Goal: Book appointment/travel/reservation

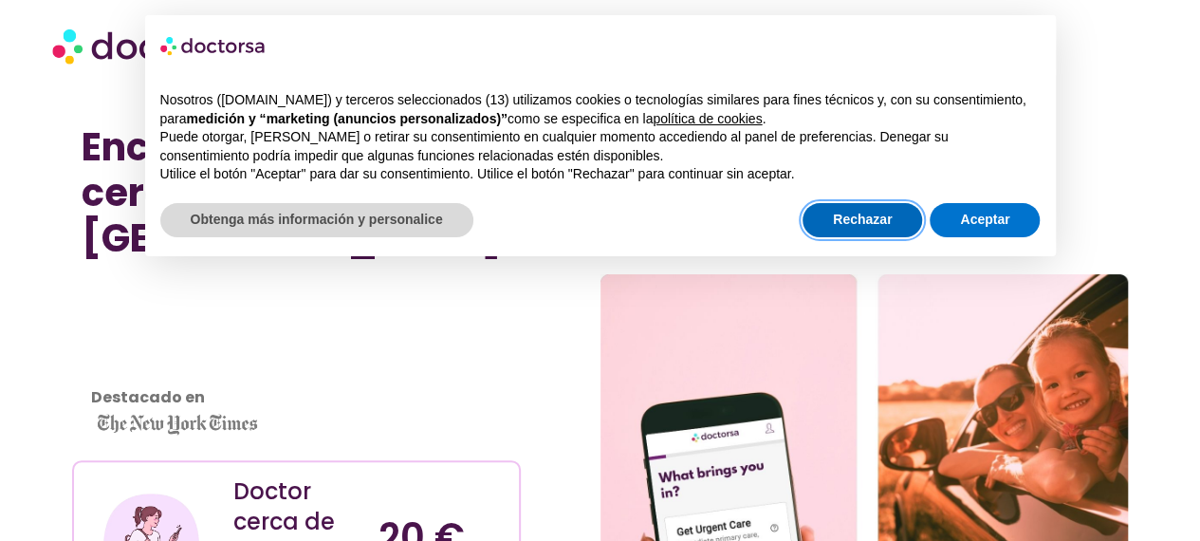
click at [883, 228] on button "Rechazar" at bounding box center [863, 220] width 120 height 34
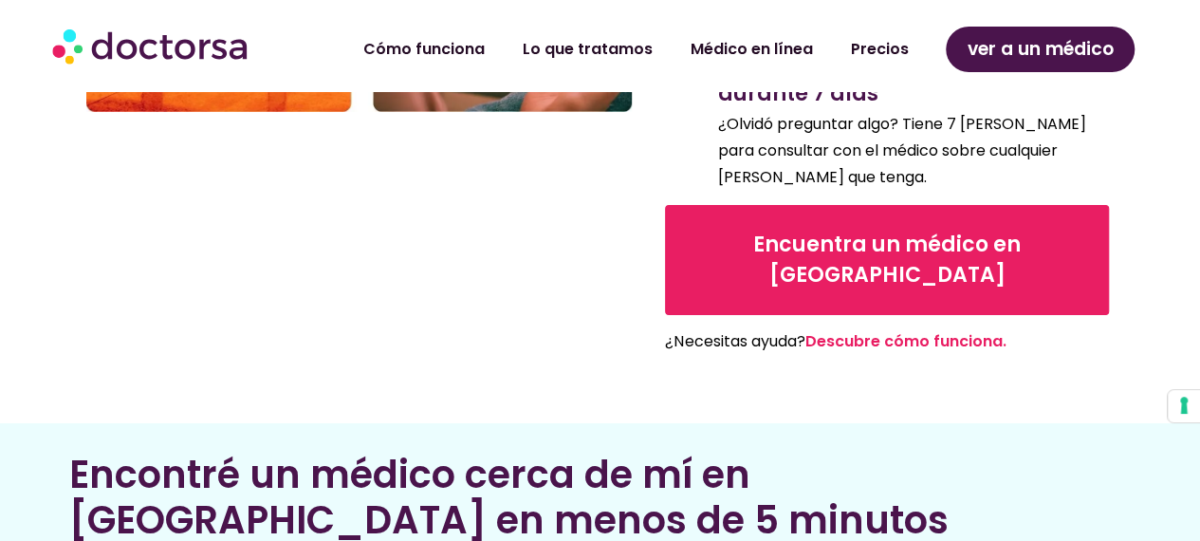
scroll to position [3130, 0]
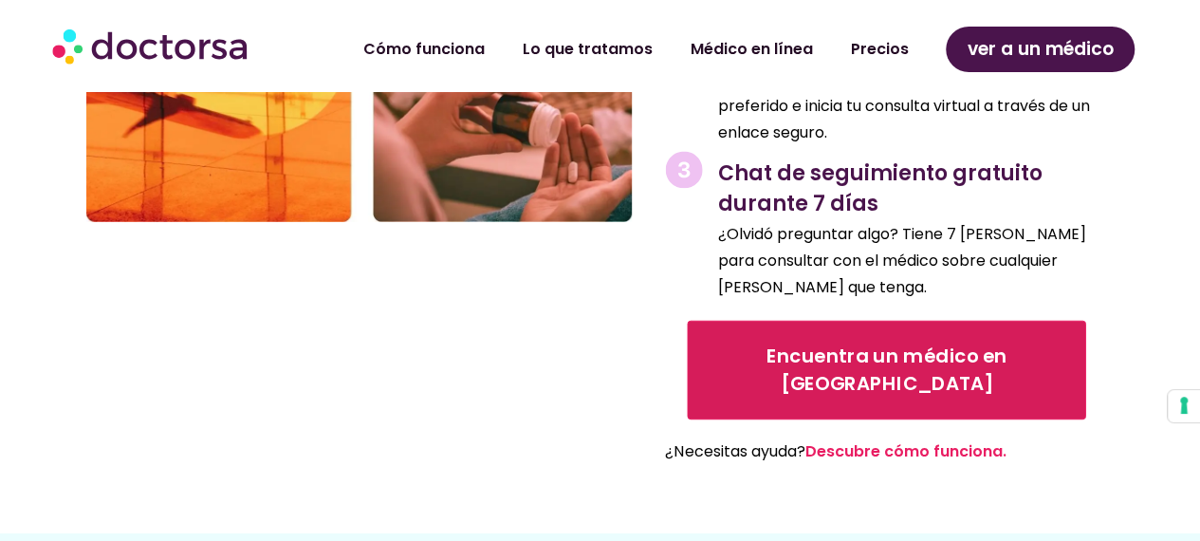
click at [855, 320] on link "Encuentra un médico en [GEOGRAPHIC_DATA]" at bounding box center [887, 369] width 399 height 99
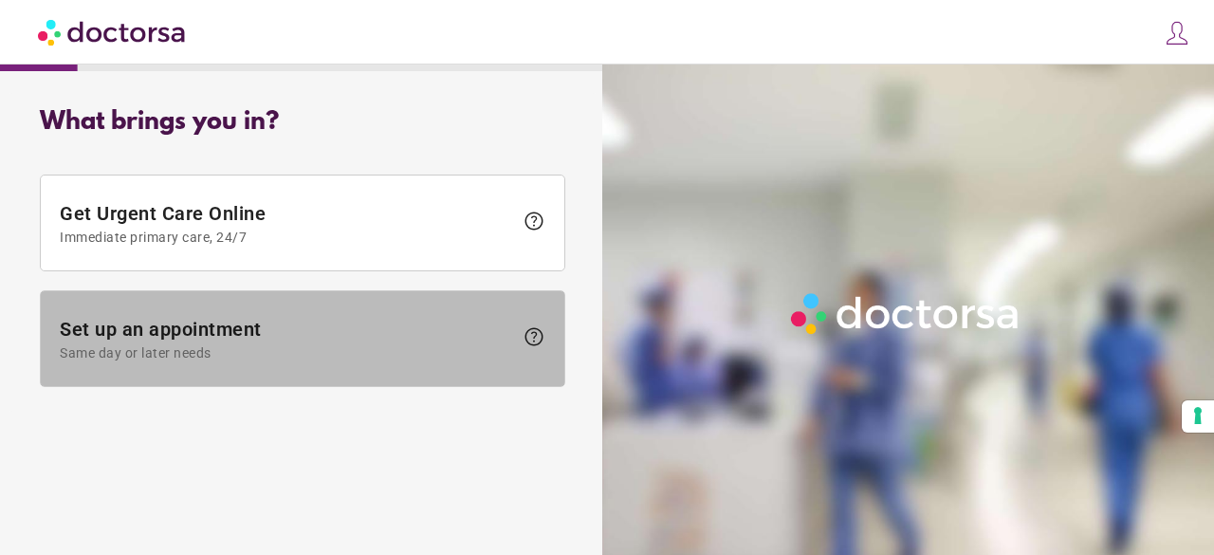
click at [403, 333] on span "Set up an appointment Same day or later needs" at bounding box center [286, 339] width 453 height 43
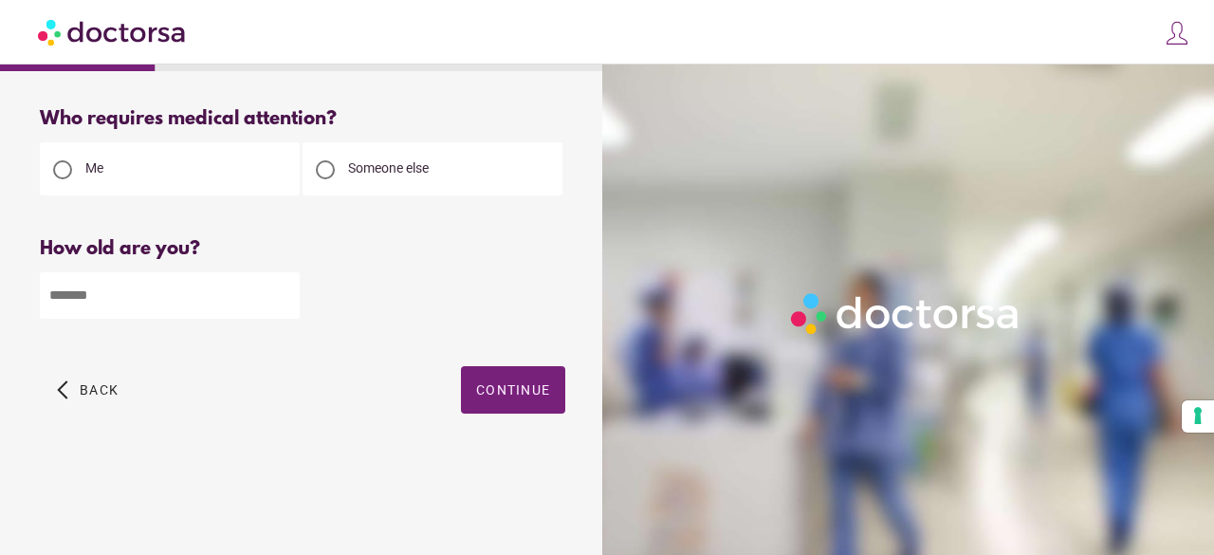
click at [128, 286] on input "number" at bounding box center [170, 295] width 260 height 46
type input "**"
click at [490, 393] on span "Continue" at bounding box center [513, 389] width 74 height 15
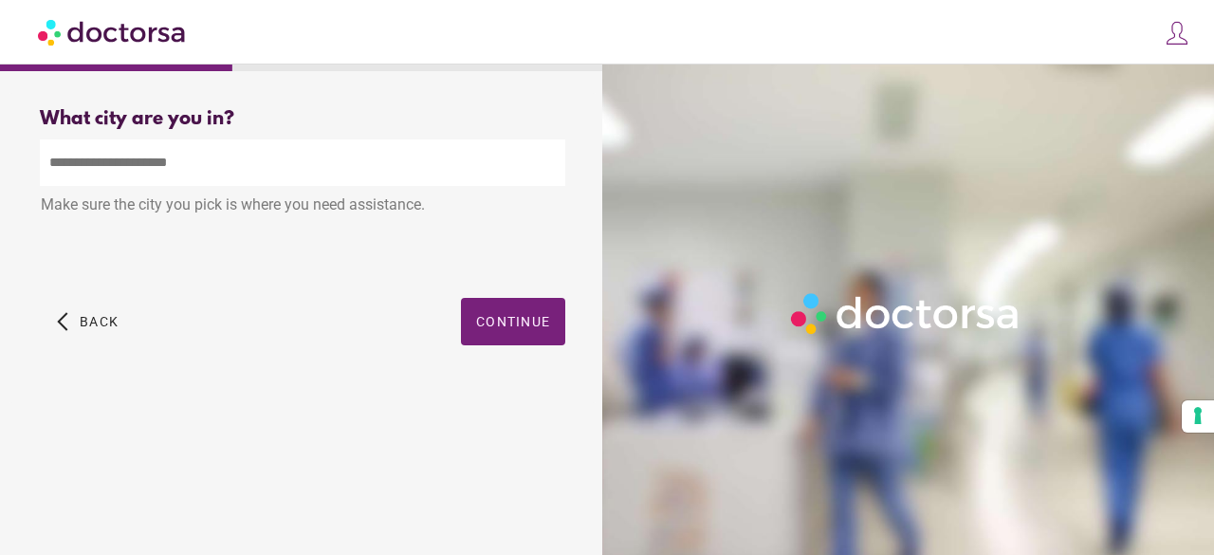
click at [253, 163] on input "text" at bounding box center [303, 162] width 526 height 46
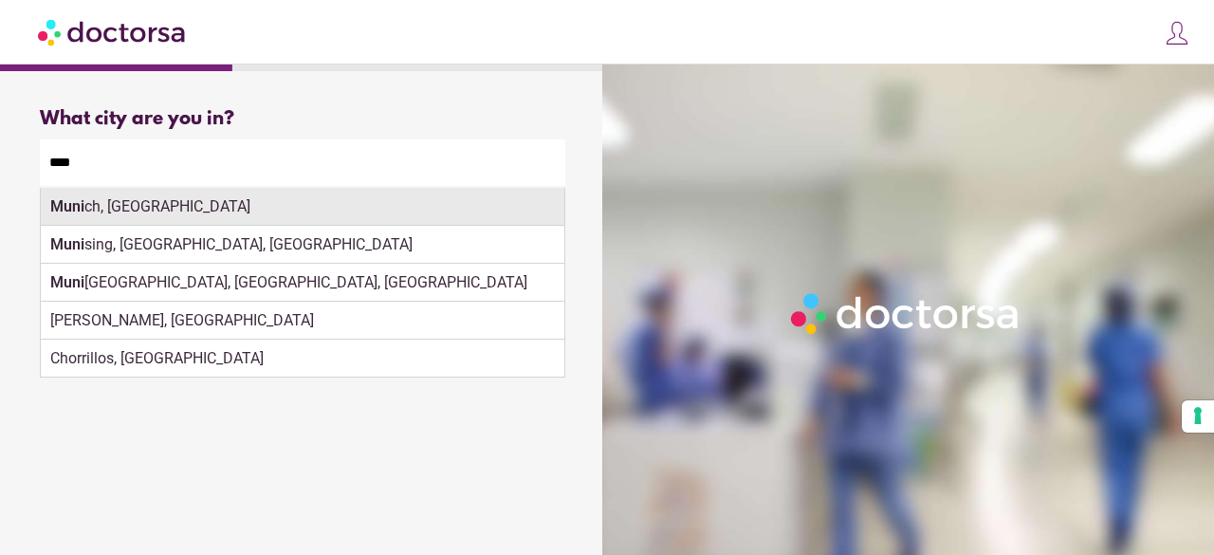
click at [178, 197] on div "Muni ch, Germany" at bounding box center [303, 207] width 524 height 38
type input "**********"
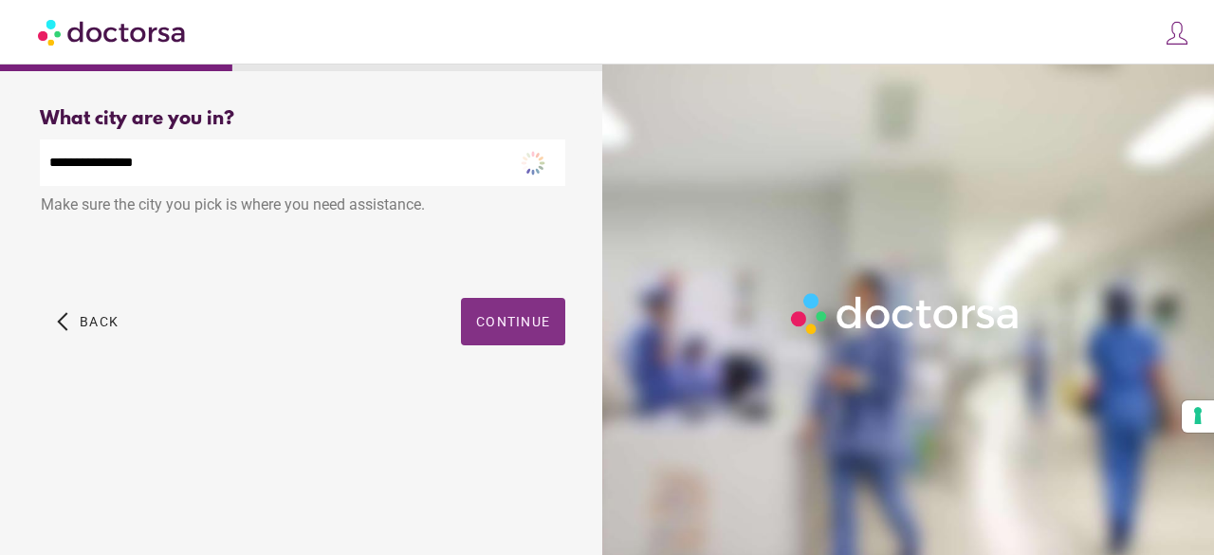
click at [507, 312] on span "button" at bounding box center [513, 321] width 104 height 47
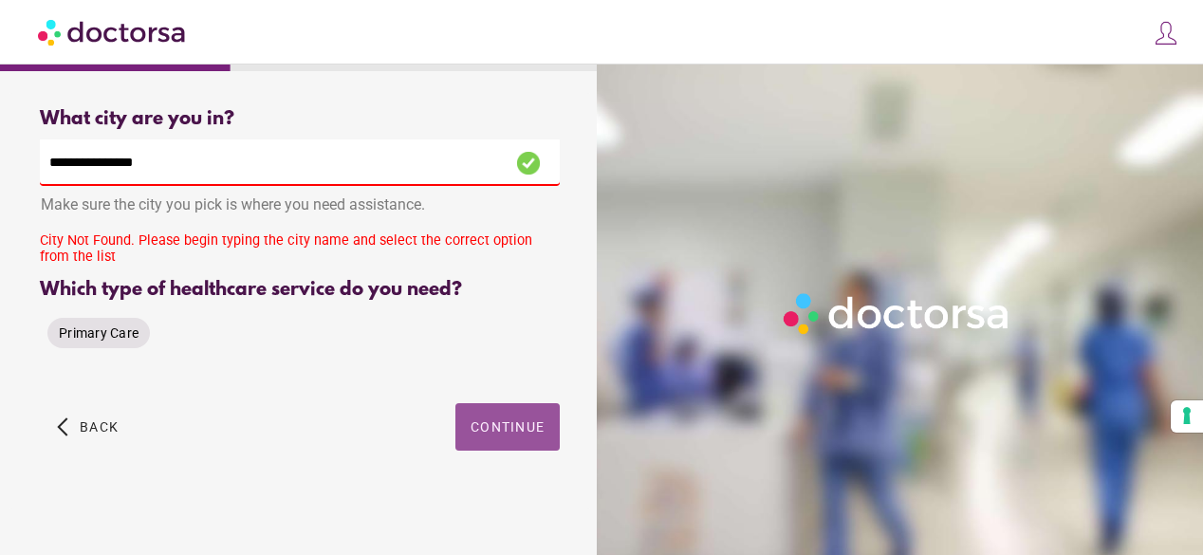
click at [110, 335] on span "Primary Care" at bounding box center [99, 332] width 80 height 15
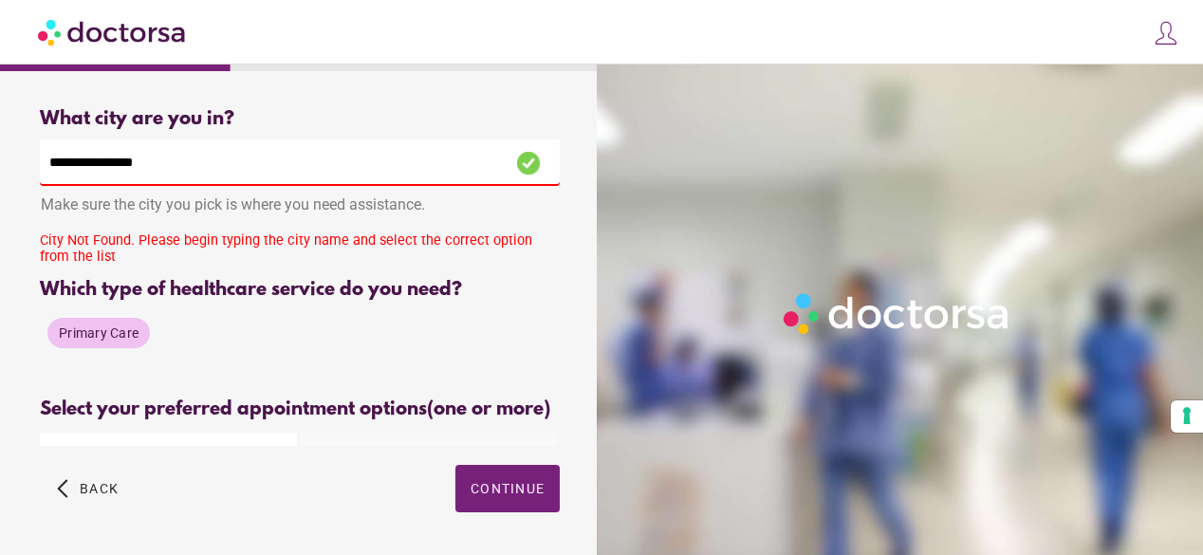
click at [519, 429] on div "Select your preferred appointment options (one or more) Select patient's prefer…" at bounding box center [300, 421] width 520 height 47
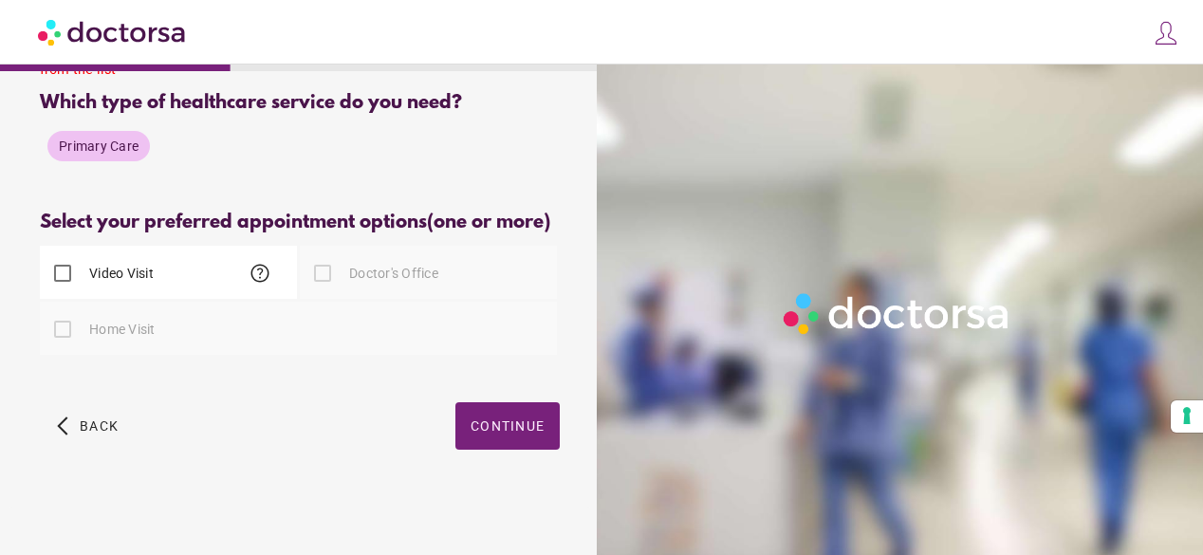
scroll to position [191, 0]
click at [324, 276] on div at bounding box center [323, 273] width 38 height 38
click at [511, 438] on span "button" at bounding box center [507, 425] width 104 height 47
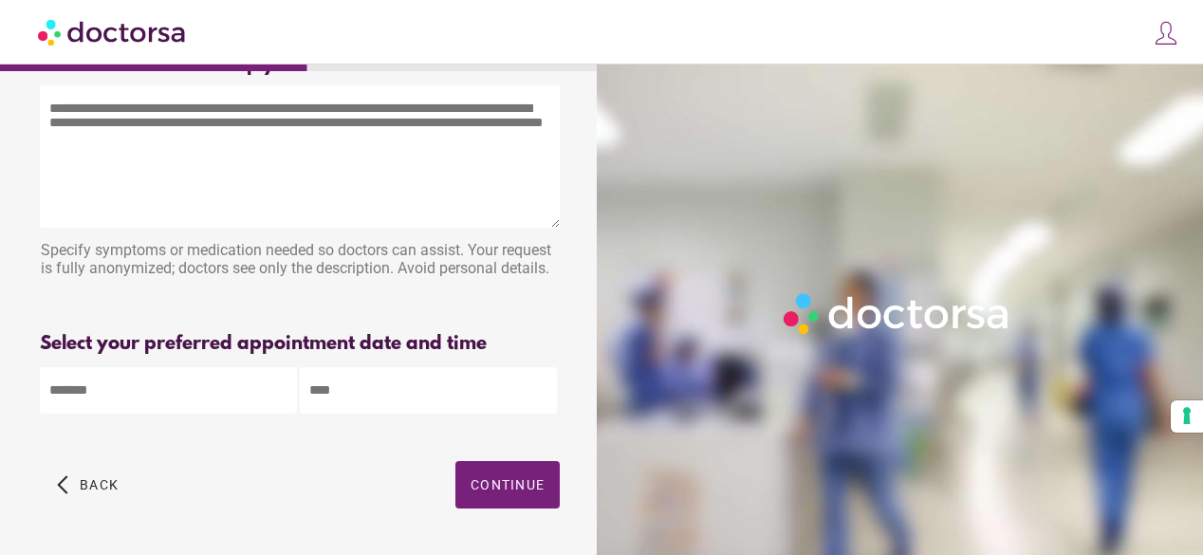
scroll to position [0, 0]
